Goal: Transaction & Acquisition: Register for event/course

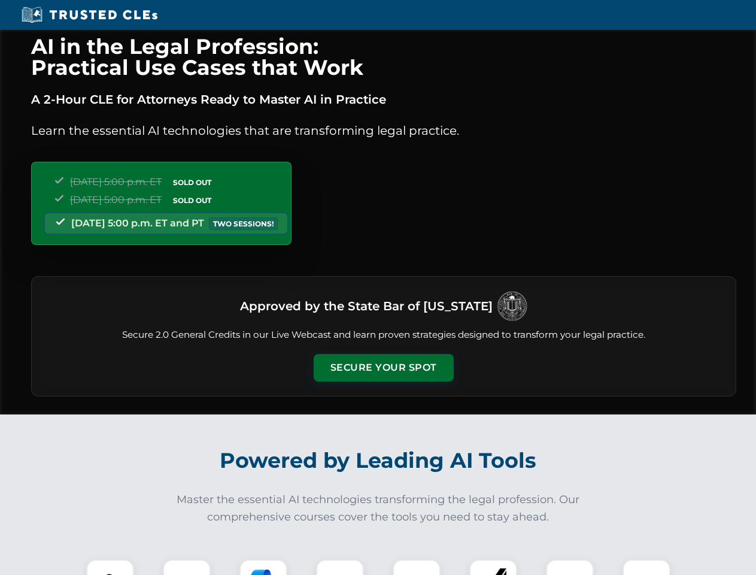
click at [383, 368] on button "Secure Your Spot" at bounding box center [384, 368] width 140 height 28
click at [110, 567] on img at bounding box center [110, 583] width 35 height 35
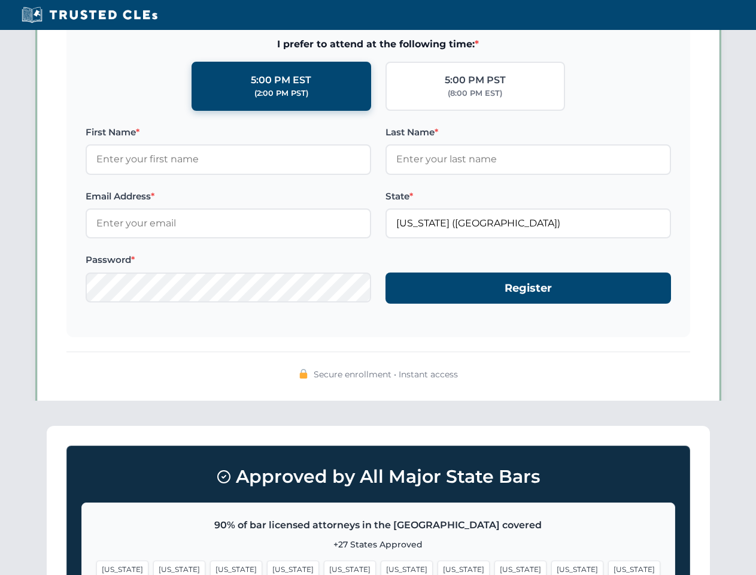
click at [438, 567] on span "[US_STATE]" at bounding box center [464, 568] width 52 height 17
click at [551, 567] on span "[US_STATE]" at bounding box center [577, 568] width 52 height 17
